Goal: Task Accomplishment & Management: Manage account settings

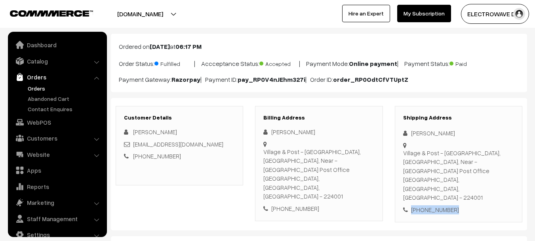
scroll to position [13, 0]
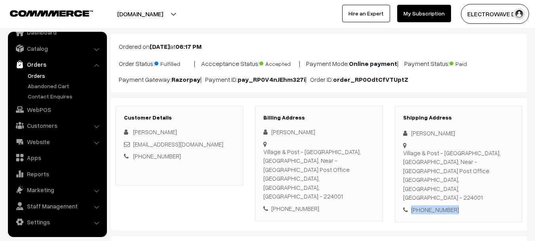
click at [29, 73] on link "Orders" at bounding box center [65, 75] width 78 height 8
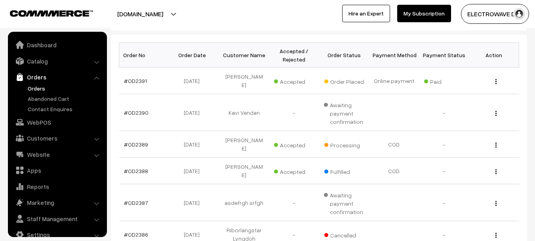
scroll to position [13, 0]
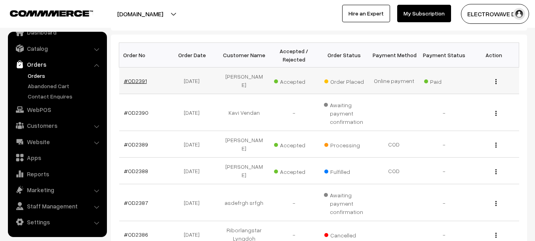
click at [130, 77] on link "#OD2391" at bounding box center [135, 80] width 23 height 7
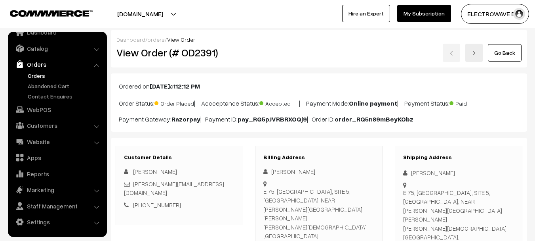
click at [147, 14] on button "[DOMAIN_NAME]" at bounding box center [140, 14] width 101 height 20
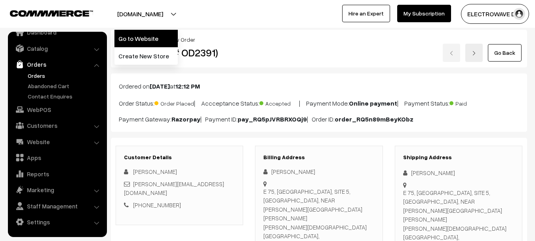
click at [142, 31] on link "Go to Website" at bounding box center [146, 38] width 63 height 17
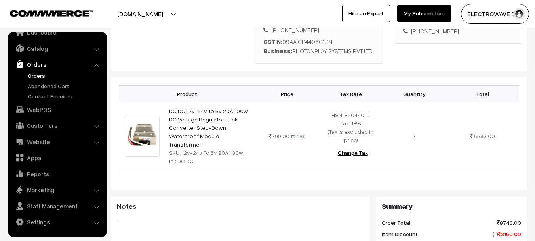
scroll to position [238, 0]
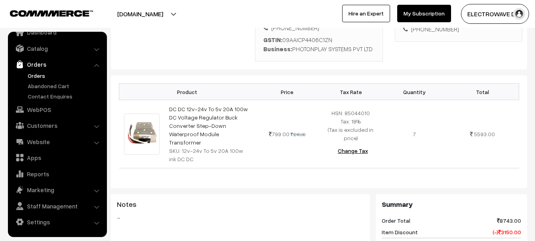
click at [25, 76] on ul "Orders" at bounding box center [57, 85] width 95 height 29
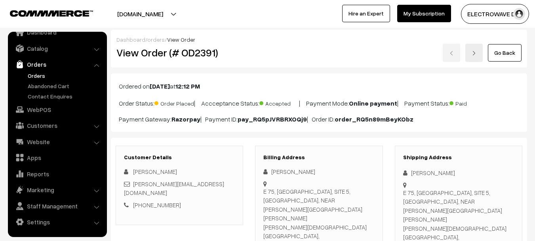
click at [478, 57] on link at bounding box center [474, 53] width 17 height 18
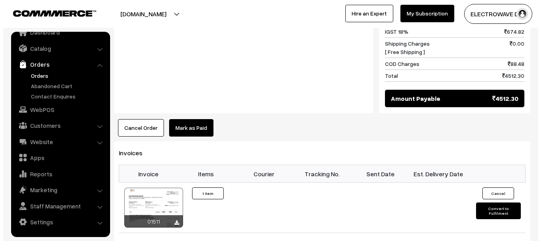
scroll to position [515, 0]
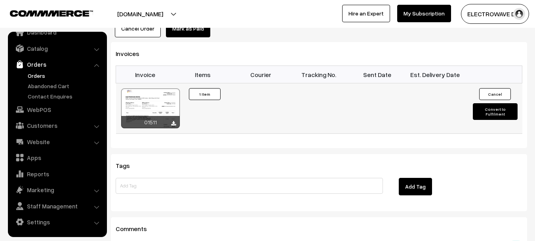
click at [495, 103] on button "Convert to Fulfilment" at bounding box center [495, 111] width 45 height 17
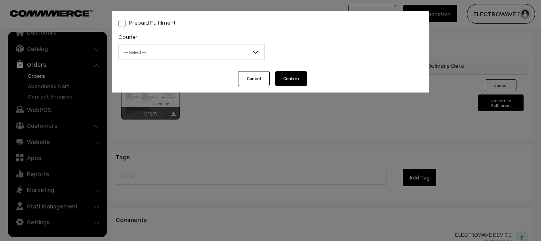
click at [183, 48] on span "-- Select --" at bounding box center [191, 52] width 145 height 14
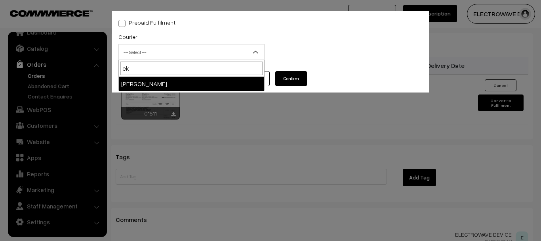
type input "ek"
select select "9"
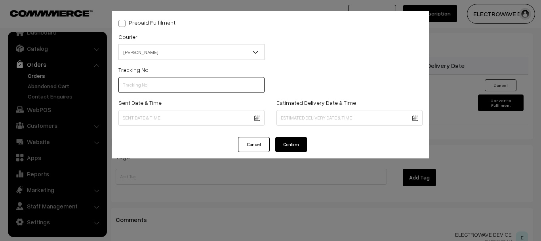
click at [162, 81] on input "text" at bounding box center [191, 85] width 146 height 16
paste input "SBBC1001980594"
type input "SBBC1001980594"
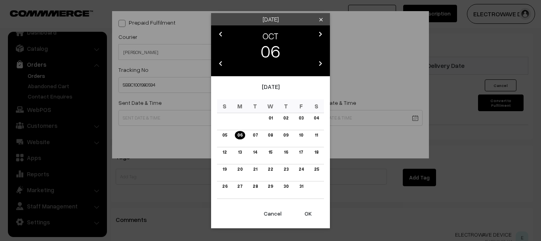
click at [306, 206] on button "OK" at bounding box center [308, 212] width 32 height 17
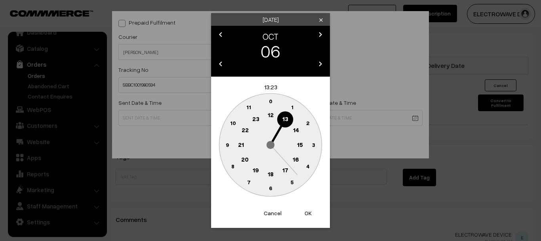
click at [306, 206] on button "OK" at bounding box center [308, 212] width 32 height 17
type input "06-10-2025 13:23"
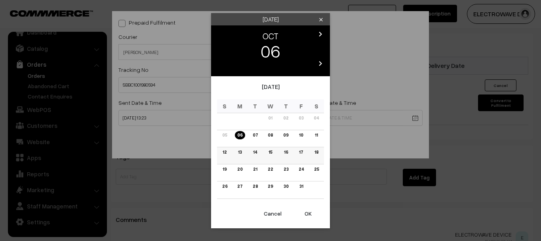
click at [224, 150] on link "12" at bounding box center [224, 152] width 9 height 8
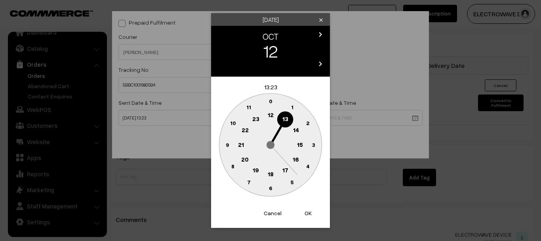
click at [308, 210] on button "OK" at bounding box center [308, 212] width 32 height 17
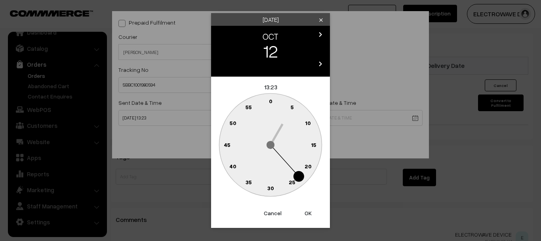
click at [308, 210] on button "OK" at bounding box center [308, 212] width 32 height 17
type input "12-10-2025 13:23"
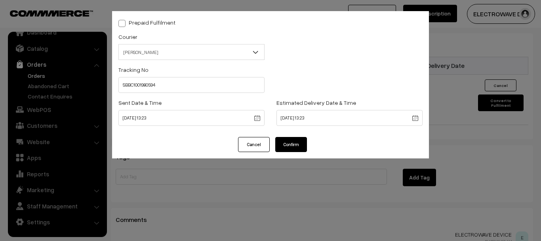
click at [303, 145] on button "Confirm" at bounding box center [291, 144] width 32 height 15
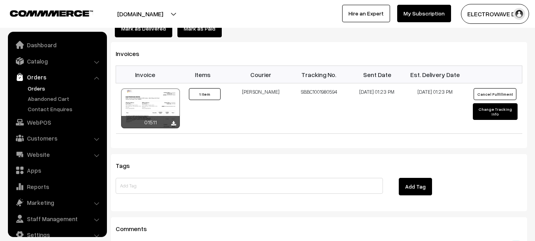
scroll to position [13, 0]
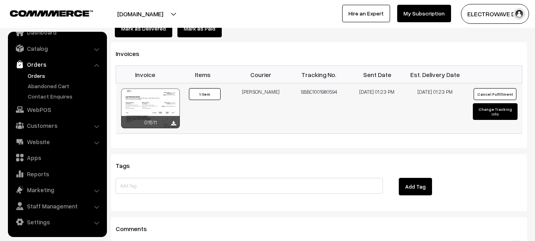
click at [159, 88] on div at bounding box center [150, 108] width 59 height 40
click at [38, 75] on link "Orders" at bounding box center [65, 75] width 78 height 8
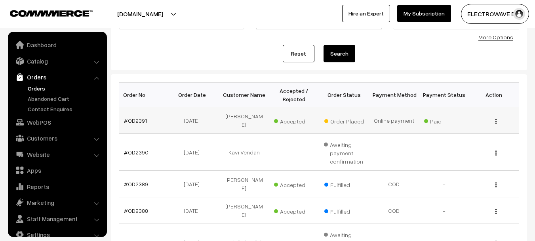
scroll to position [13, 0]
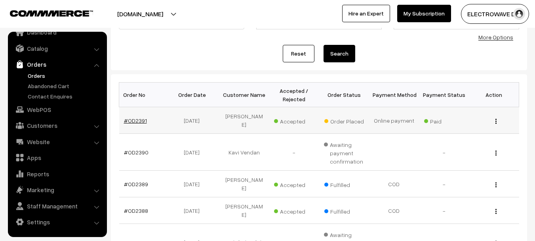
click at [144, 120] on link "#OD2391" at bounding box center [135, 120] width 23 height 7
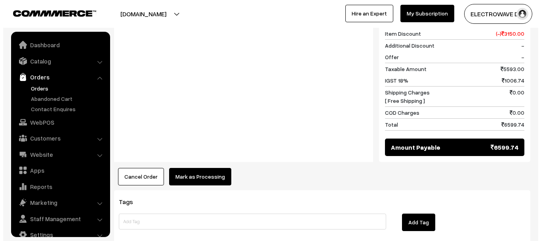
scroll to position [13, 0]
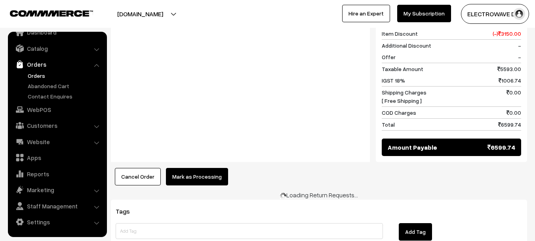
click at [204, 168] on button "Mark as Processing" at bounding box center [197, 176] width 62 height 17
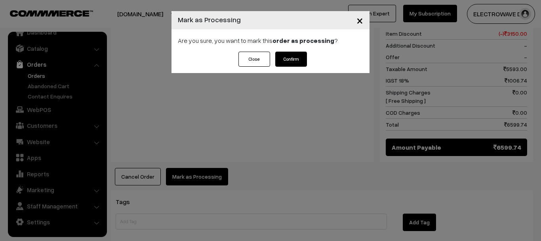
click at [282, 57] on button "Confirm" at bounding box center [291, 59] width 32 height 15
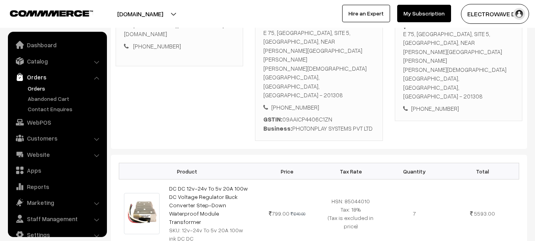
scroll to position [13, 0]
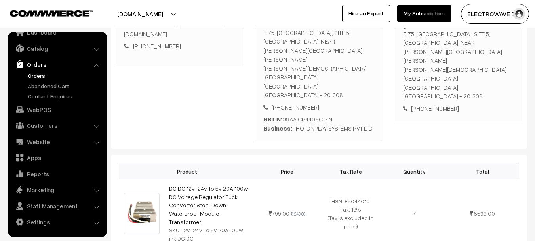
click at [428, 59] on div "E 75, EPIP, SITE 5, KASNA, NEAR Rajlakshmi Cotton Mills GAUTTAM BUDDHA NAGAR, U…" at bounding box center [458, 64] width 111 height 71
copy div "201308"
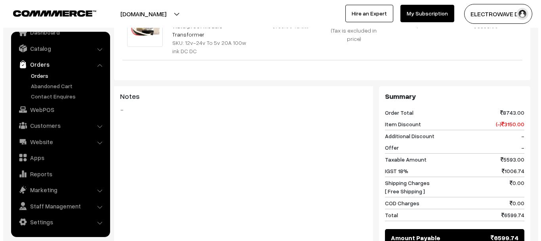
scroll to position [357, 0]
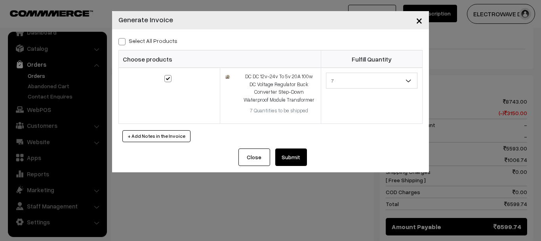
click at [282, 154] on button "Submit" at bounding box center [291, 156] width 32 height 17
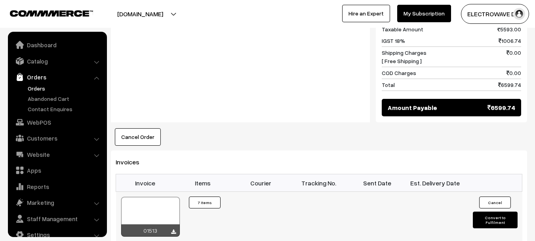
scroll to position [13, 0]
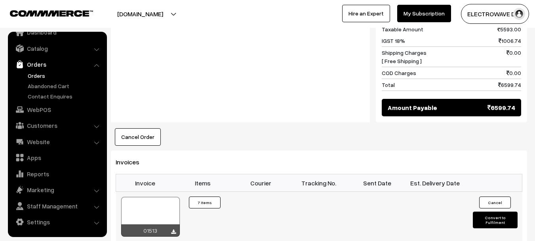
click at [159, 197] on div at bounding box center [150, 217] width 59 height 40
click at [39, 77] on link "Orders" at bounding box center [65, 75] width 78 height 8
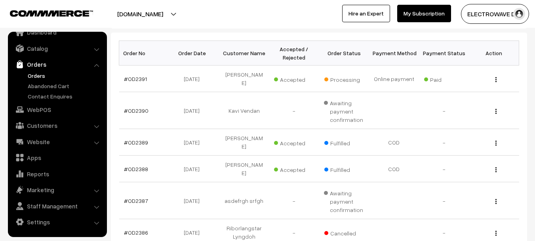
scroll to position [159, 0]
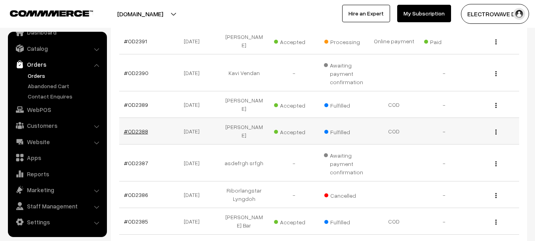
click at [134, 128] on link "#OD2388" at bounding box center [136, 131] width 24 height 7
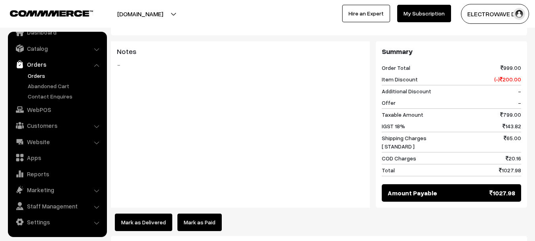
scroll to position [396, 0]
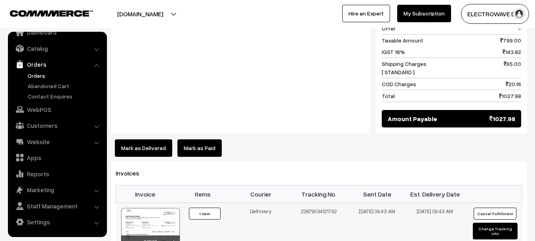
click at [155, 208] on div at bounding box center [150, 228] width 59 height 40
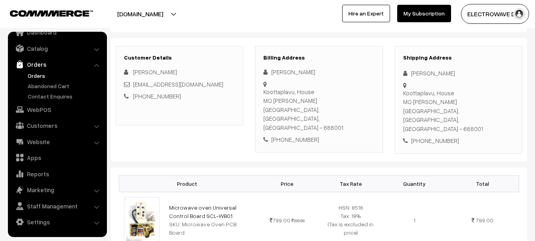
scroll to position [0, 0]
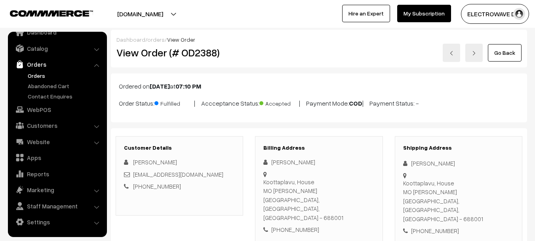
click at [482, 61] on link at bounding box center [474, 53] width 17 height 18
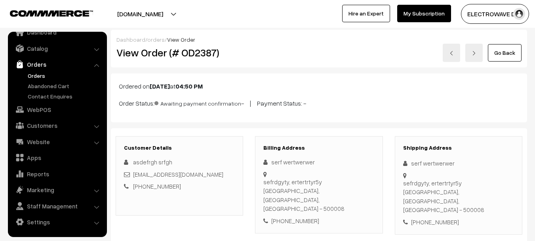
click at [472, 49] on link at bounding box center [474, 53] width 17 height 18
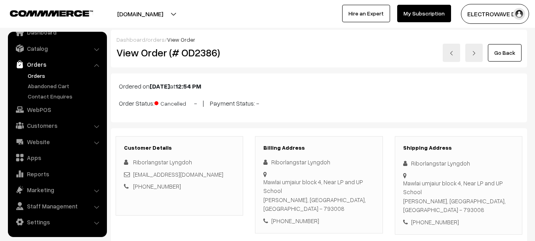
click at [471, 50] on link at bounding box center [474, 53] width 17 height 18
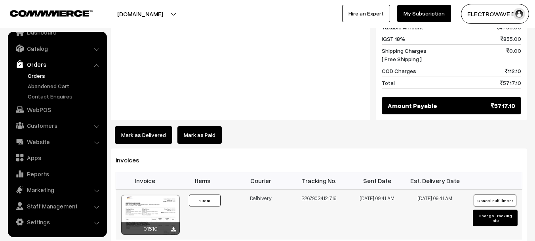
scroll to position [476, 0]
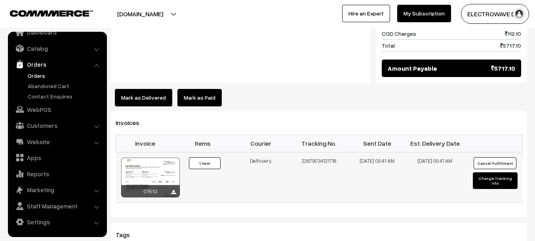
click at [162, 157] on div at bounding box center [150, 177] width 59 height 40
click at [28, 75] on link "Orders" at bounding box center [65, 75] width 78 height 8
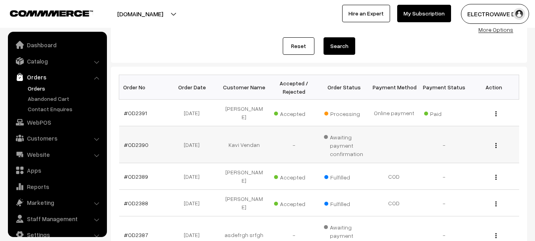
scroll to position [13, 0]
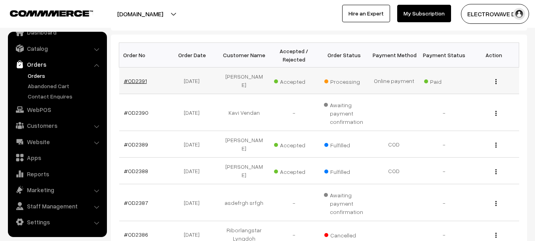
click at [139, 78] on link "#OD2391" at bounding box center [135, 80] width 23 height 7
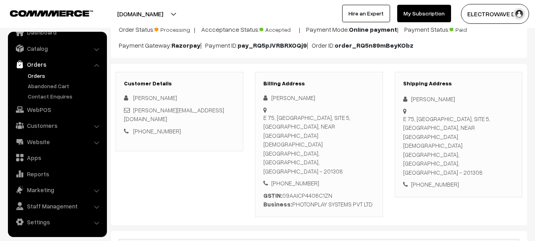
scroll to position [79, 0]
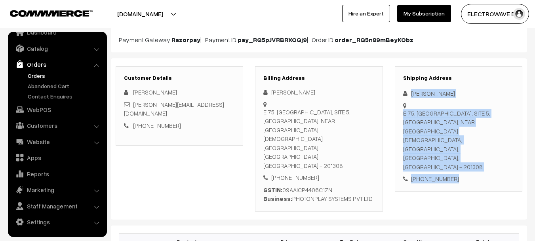
copy div "[PERSON_NAME] E 75, [GEOGRAPHIC_DATA], SITE 5, [GEOGRAPHIC_DATA], NEAR [GEOGRAP…"
drag, startPoint x: 407, startPoint y: 87, endPoint x: 461, endPoint y: 149, distance: 82.3
click at [461, 149] on div "Shipping Address [PERSON_NAME] [STREET_ADDRESS] [PHONE_NUMBER]" at bounding box center [459, 128] width 128 height 125
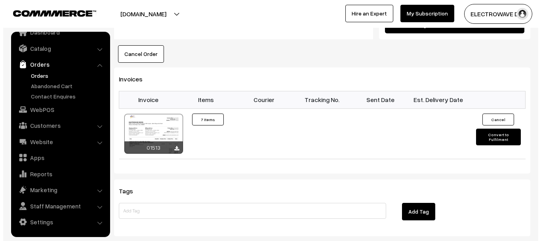
scroll to position [555, 0]
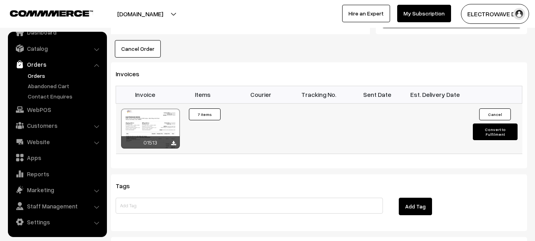
click at [509, 123] on button "Convert to Fulfilment" at bounding box center [495, 131] width 45 height 17
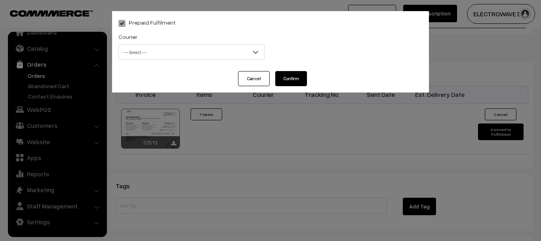
click at [149, 44] on span "-- Select --" at bounding box center [191, 52] width 146 height 16
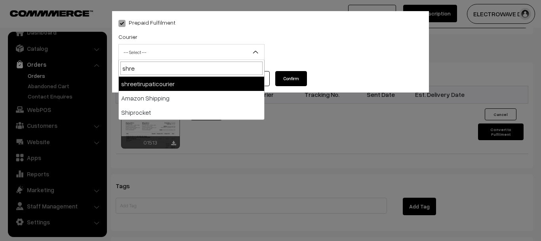
type input "shree"
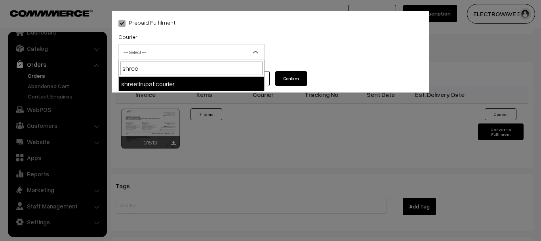
select select "8"
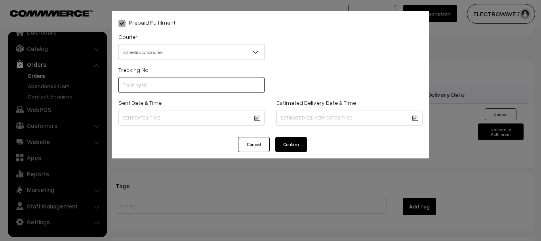
click at [176, 88] on input "text" at bounding box center [191, 85] width 146 height 16
type input "374800045842"
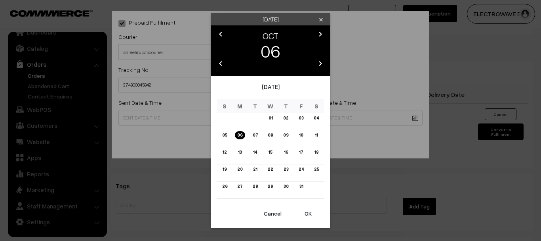
click at [310, 214] on button "OK" at bounding box center [308, 212] width 32 height 17
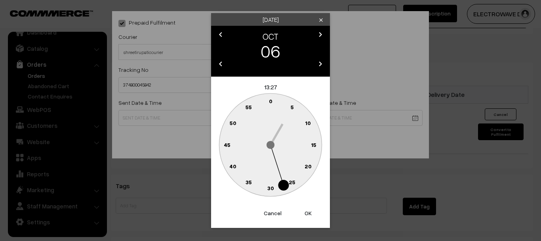
click at [310, 214] on button "OK" at bounding box center [308, 212] width 32 height 17
type input "06-10-2025 13:27"
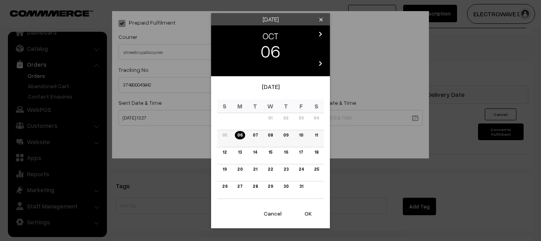
click at [302, 134] on link "10" at bounding box center [301, 135] width 9 height 8
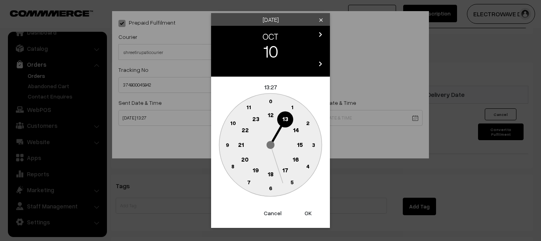
click at [310, 203] on div "October 2025 S M T W T F S 01 02 03 04 05 06 07 08 09 10 11 12 13 14 15 16 17 1…" at bounding box center [270, 140] width 119 height 128
click at [309, 214] on button "OK" at bounding box center [308, 212] width 32 height 17
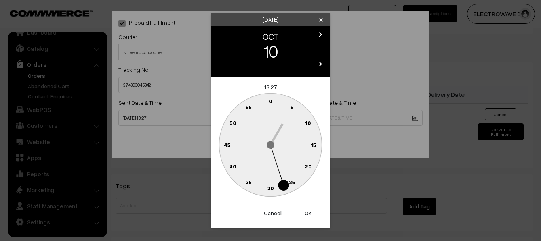
click at [309, 214] on button "OK" at bounding box center [308, 212] width 32 height 17
type input "10-10-2025 13:27"
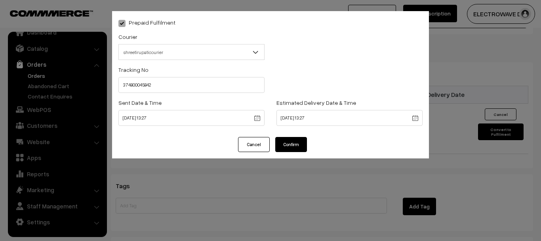
click at [300, 134] on div "Prepaid Fulfilment Courier -- Select -- BlueDart Xpressbees Delhivery Speed Pos…" at bounding box center [270, 74] width 317 height 126
click at [298, 145] on button "Confirm" at bounding box center [291, 144] width 32 height 15
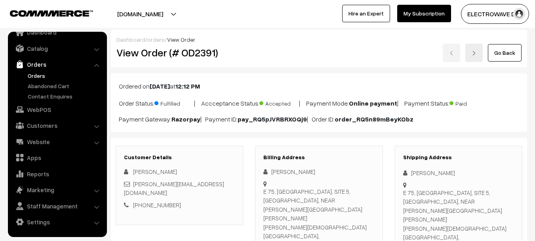
click at [38, 74] on link "Orders" at bounding box center [65, 75] width 78 height 8
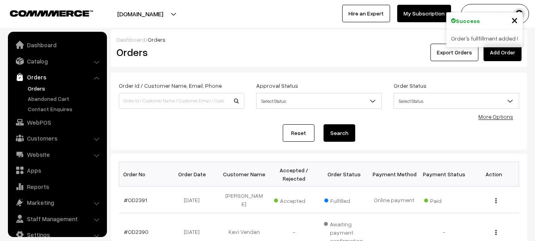
scroll to position [13, 0]
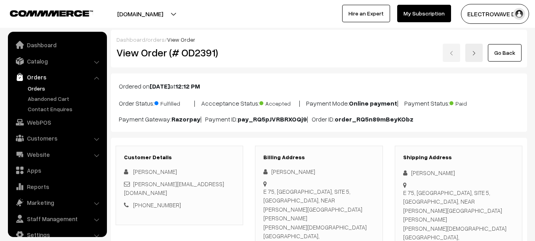
scroll to position [13, 0]
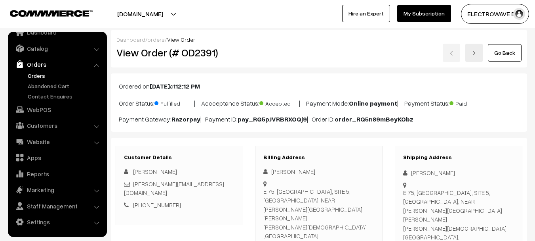
click at [38, 78] on link "Orders" at bounding box center [65, 75] width 78 height 8
